Goal: Transaction & Acquisition: Book appointment/travel/reservation

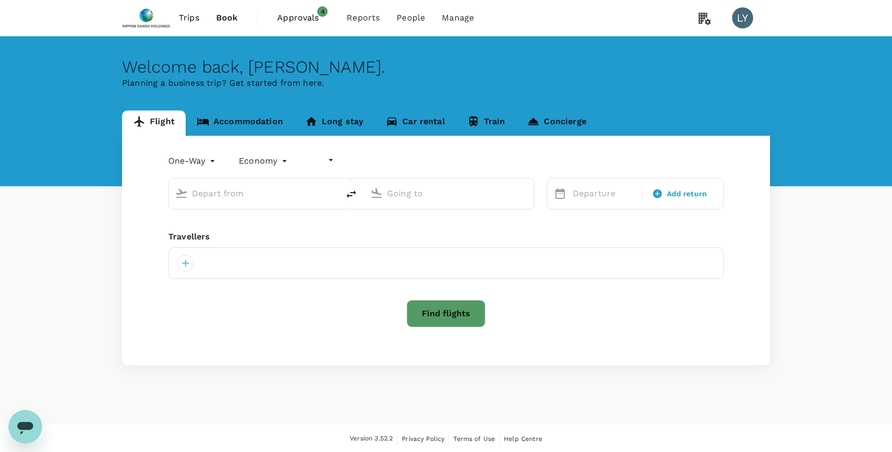
type input "undefined, undefined (any)"
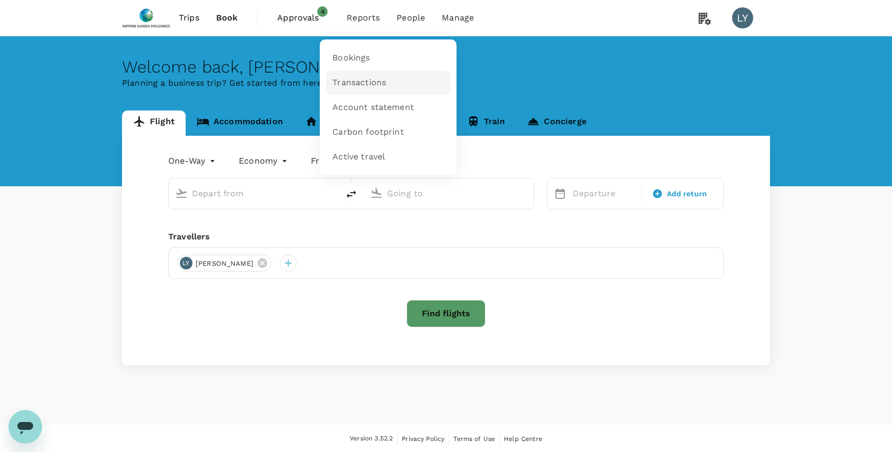
click at [372, 86] on span "Transactions" at bounding box center [360, 83] width 54 height 12
